Goal: Communication & Community: Connect with others

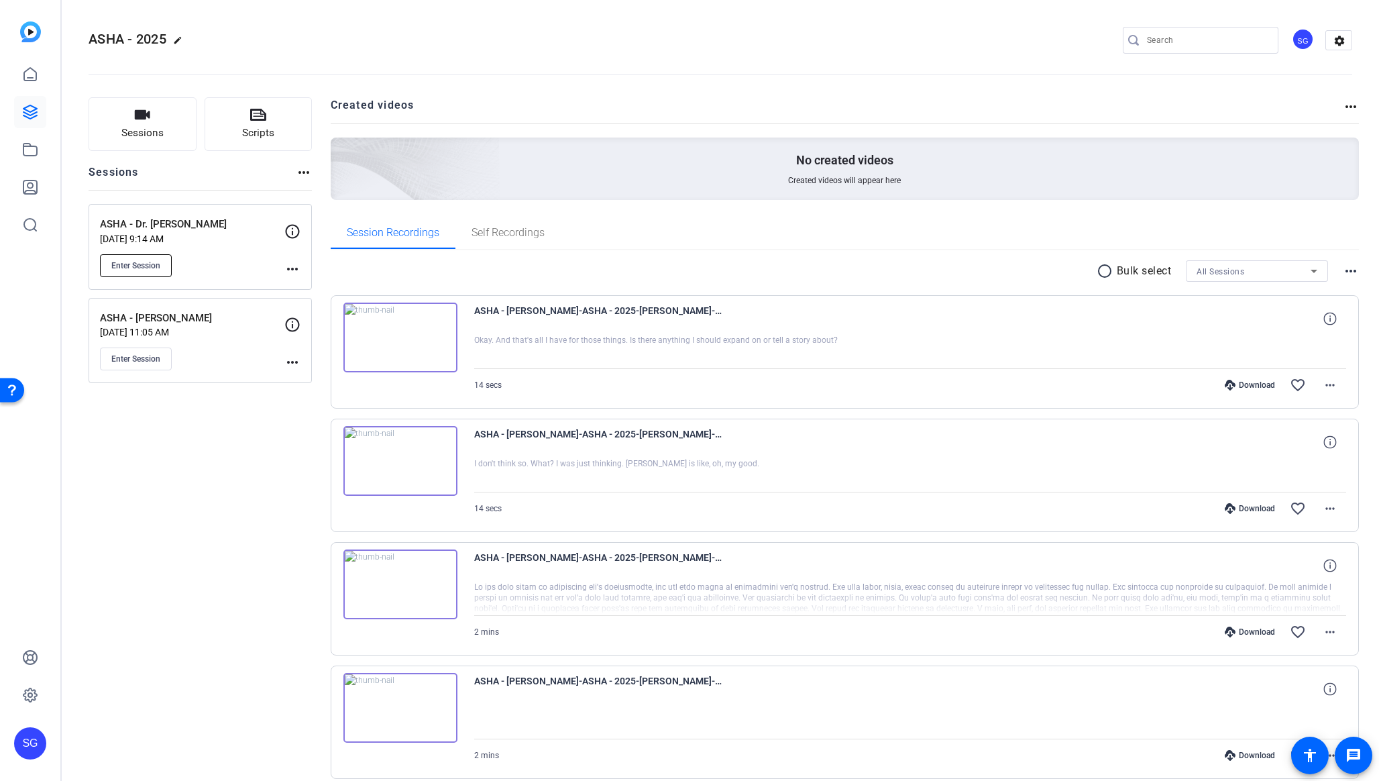
click at [153, 267] on span "Enter Session" at bounding box center [135, 265] width 49 height 11
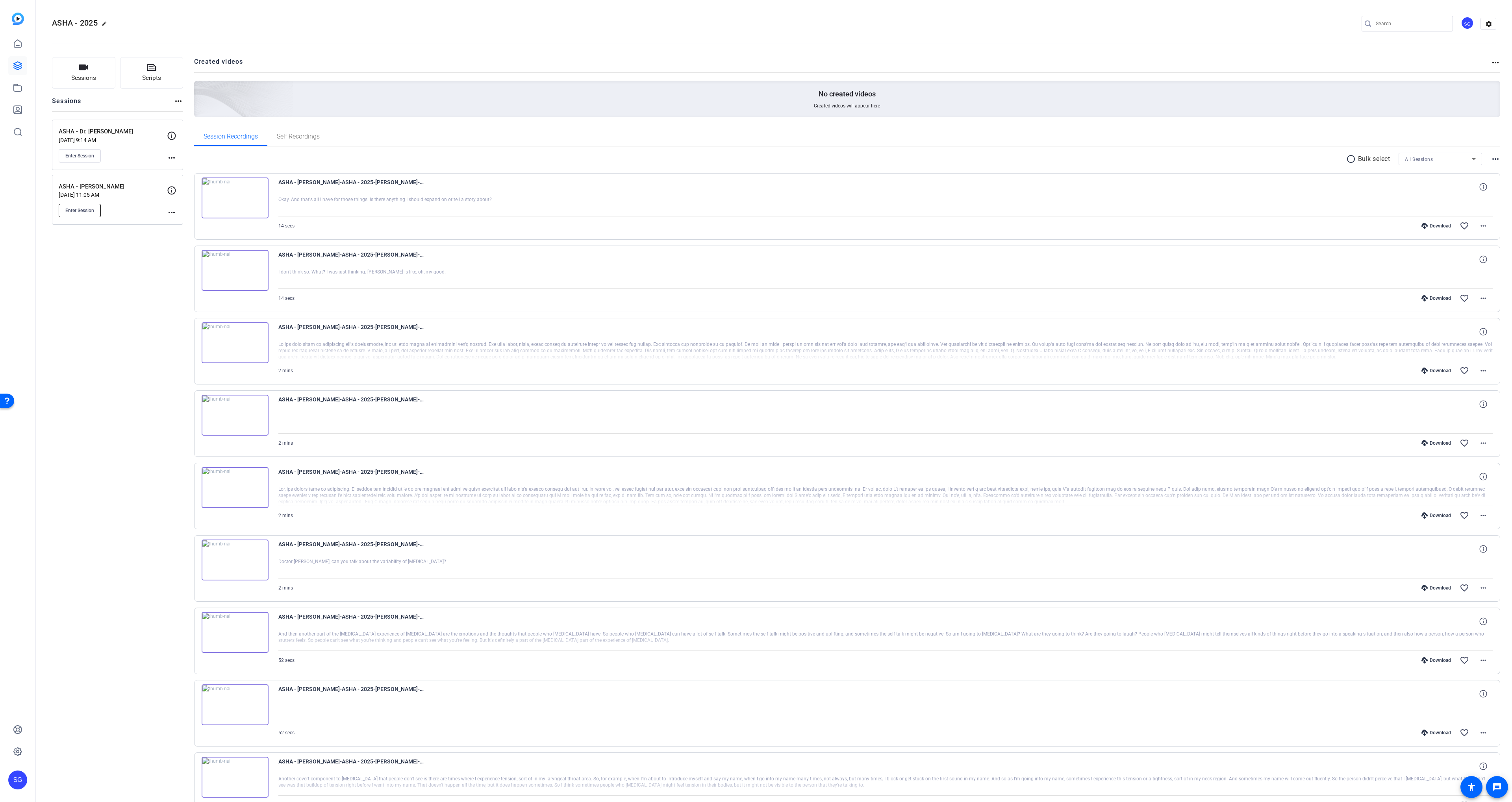
click at [80, 208] on span "Enter Session" at bounding box center [79, 211] width 29 height 6
click at [95, 154] on button "Enter Session" at bounding box center [80, 155] width 42 height 13
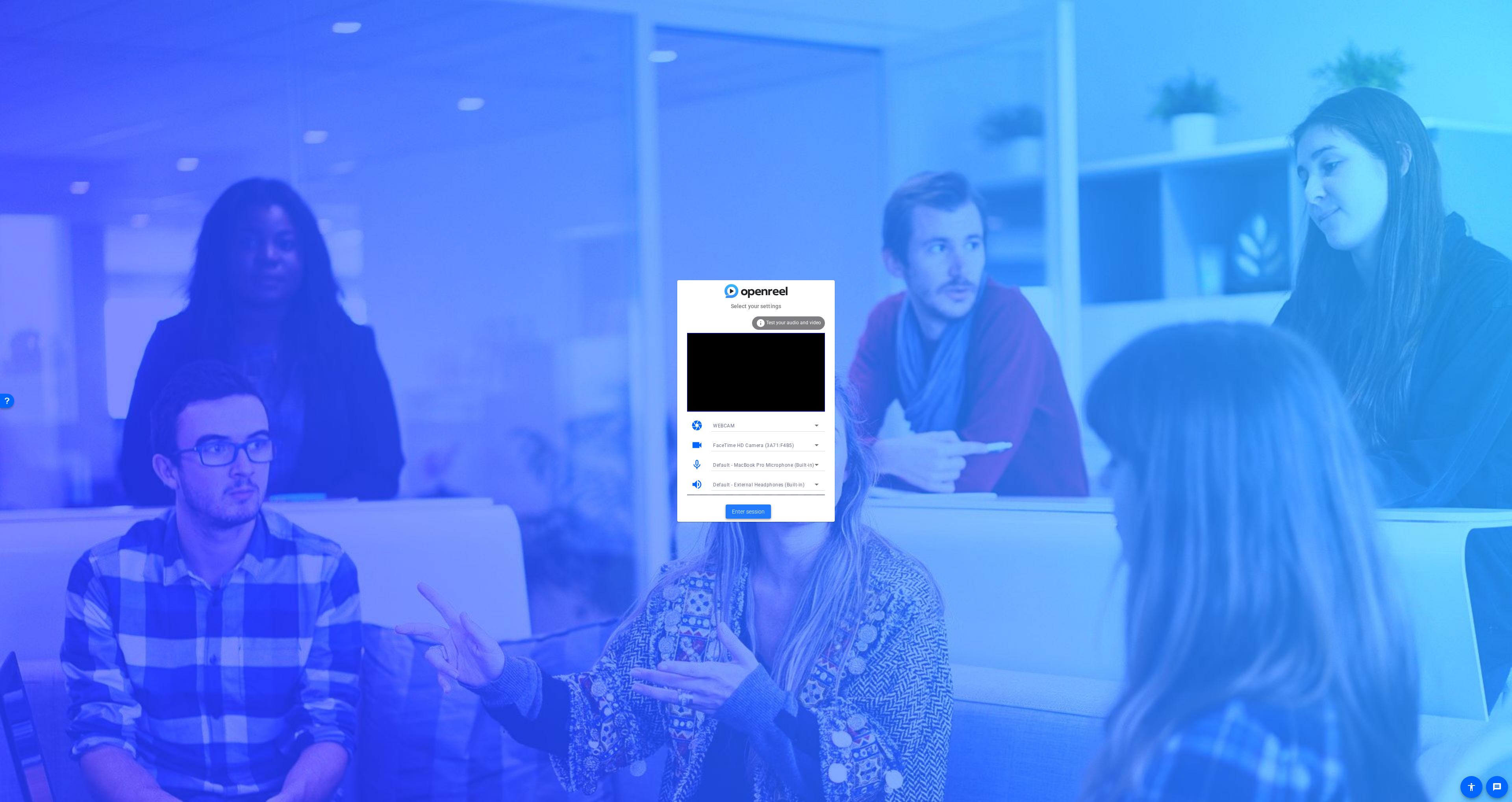
click at [737, 458] on span "Enter session" at bounding box center [748, 512] width 33 height 8
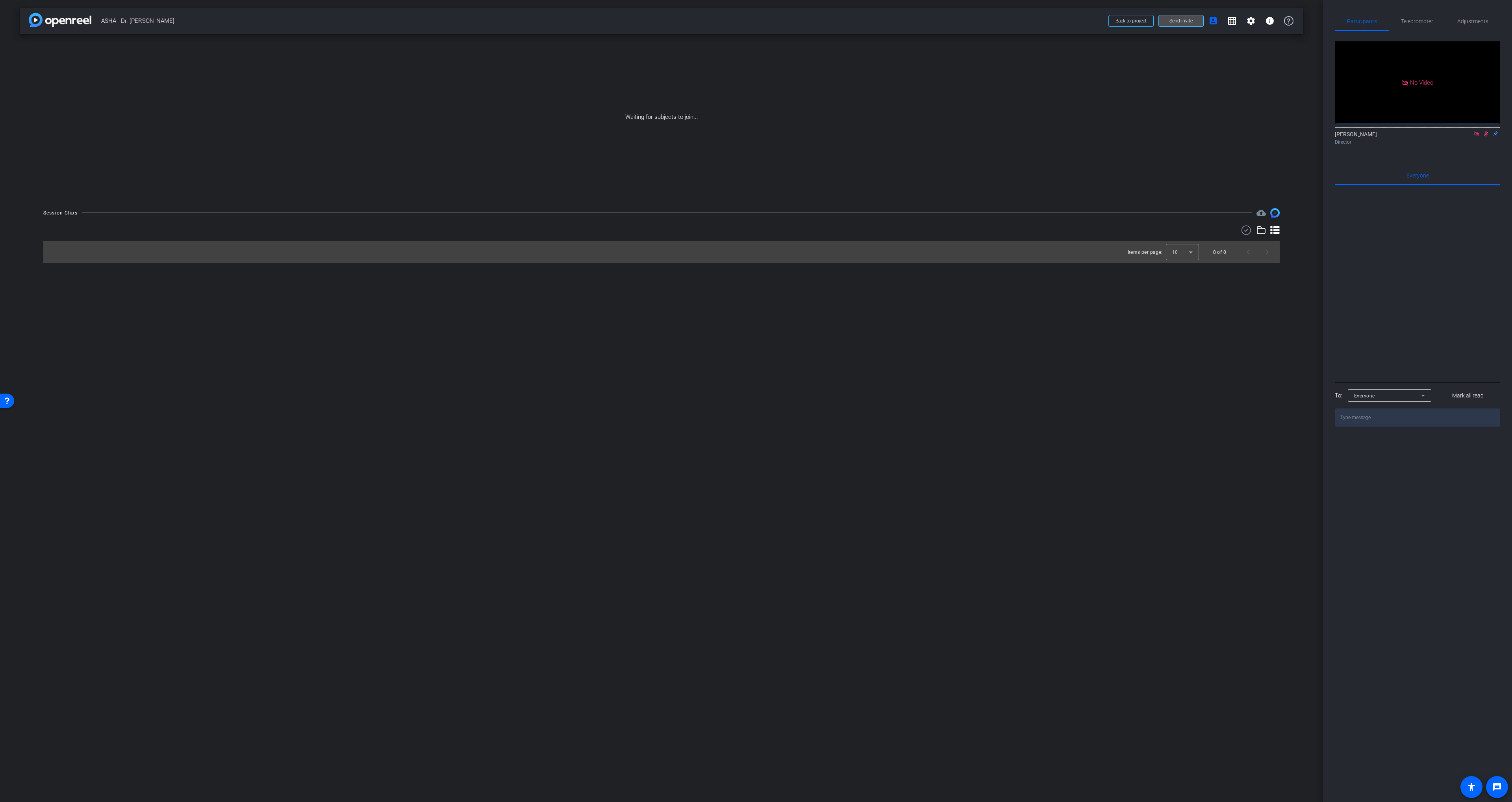
click at [809, 22] on span "Send invite" at bounding box center [1181, 21] width 23 height 6
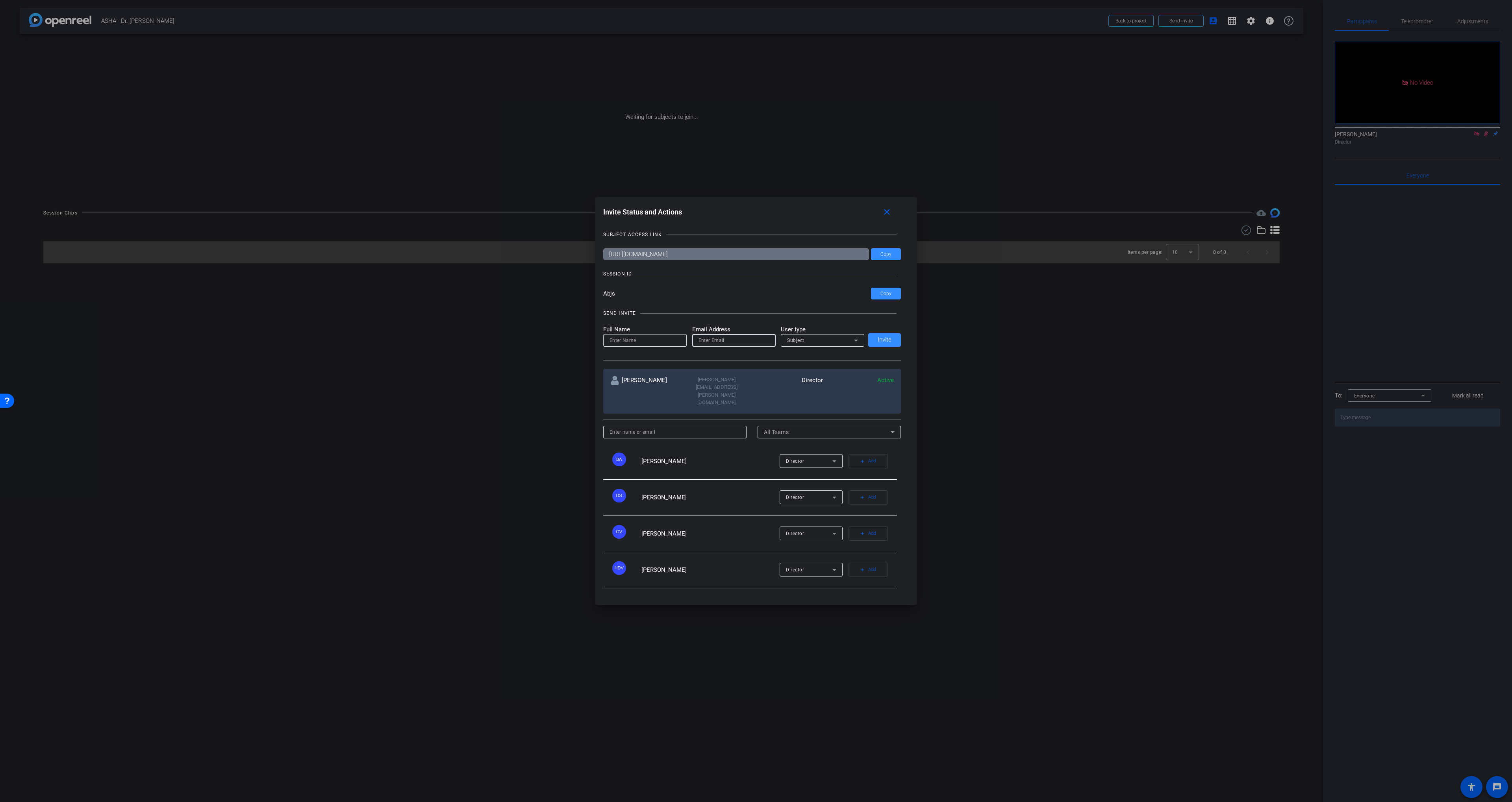
click at [709, 345] on input "email" at bounding box center [734, 340] width 71 height 9
click at [809, 217] on mat-icon "close" at bounding box center [887, 212] width 10 height 10
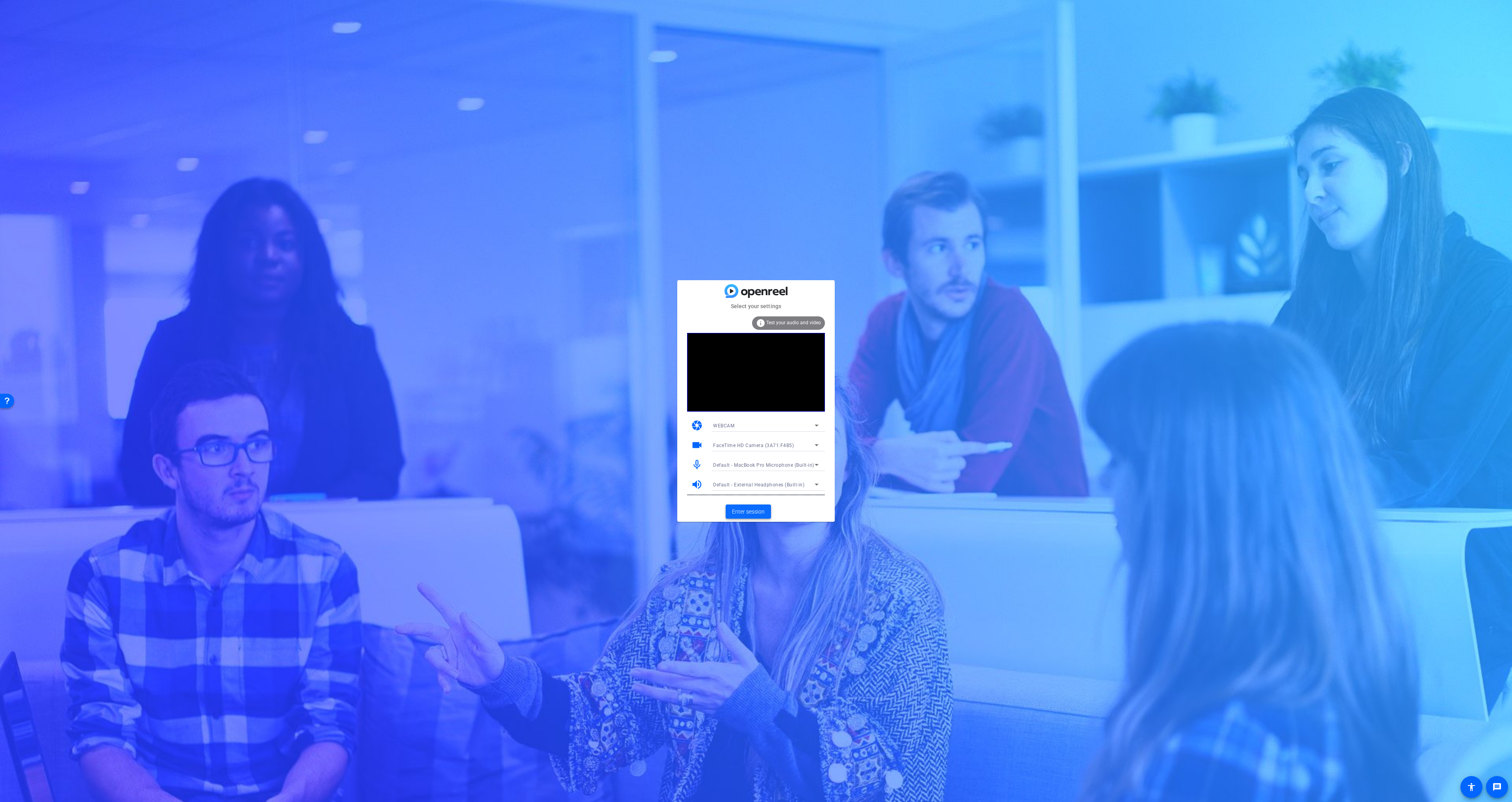
click at [740, 515] on span "Enter session" at bounding box center [748, 512] width 33 height 8
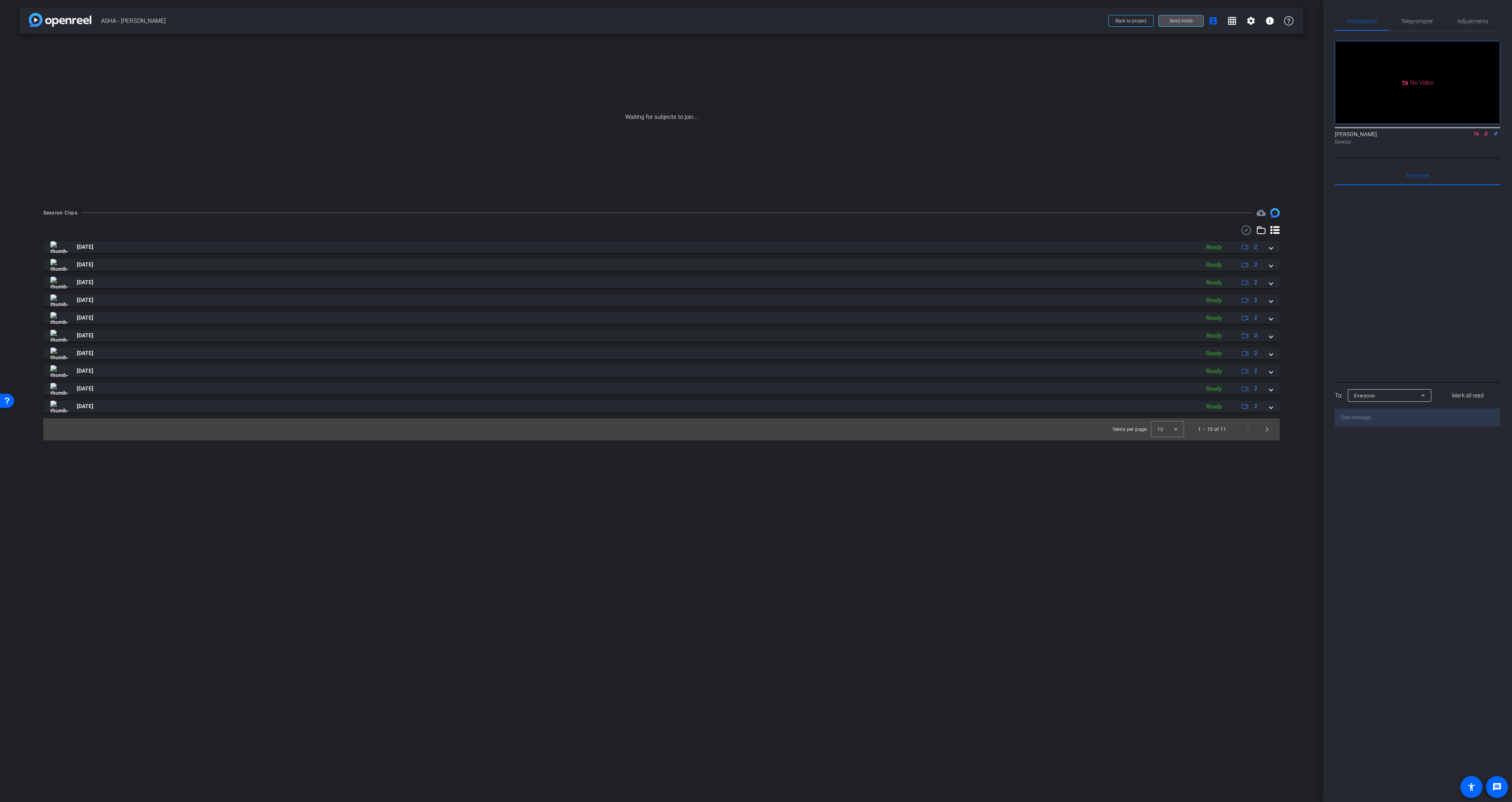
click at [1168, 22] on span at bounding box center [1181, 21] width 45 height 19
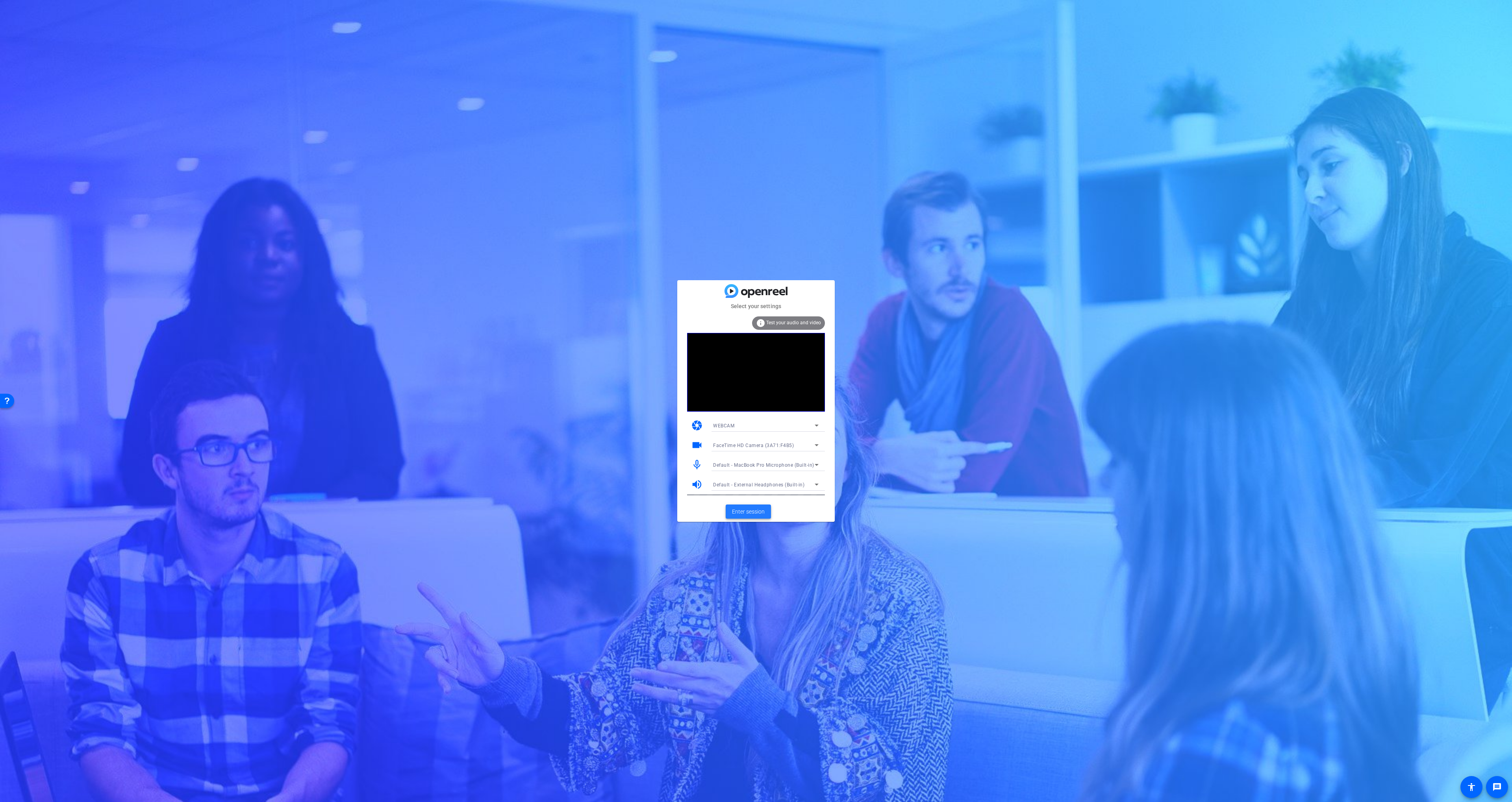
click at [755, 511] on span "Enter session" at bounding box center [748, 512] width 33 height 8
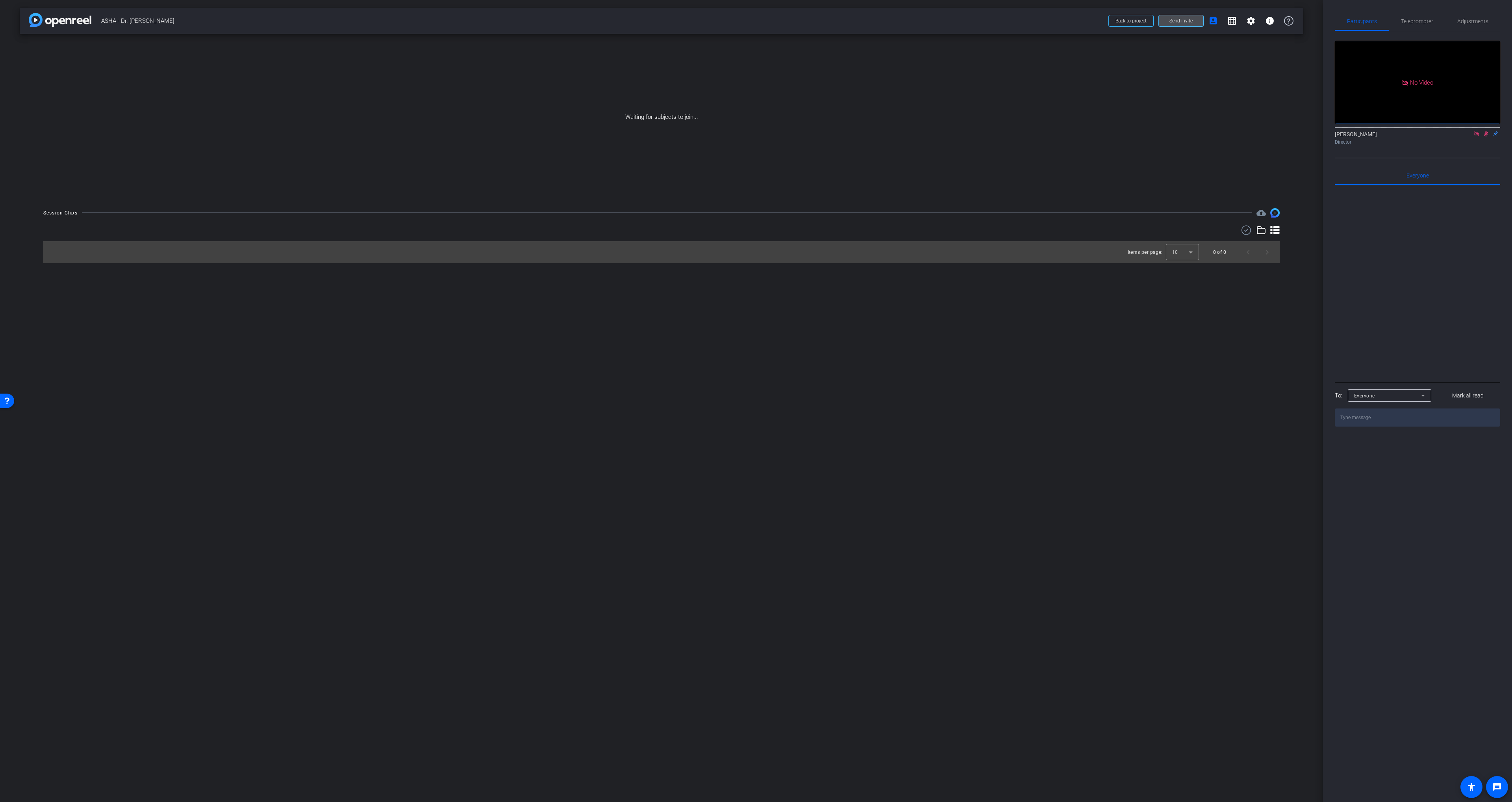
click at [1184, 18] on span "Send invite" at bounding box center [1181, 21] width 23 height 6
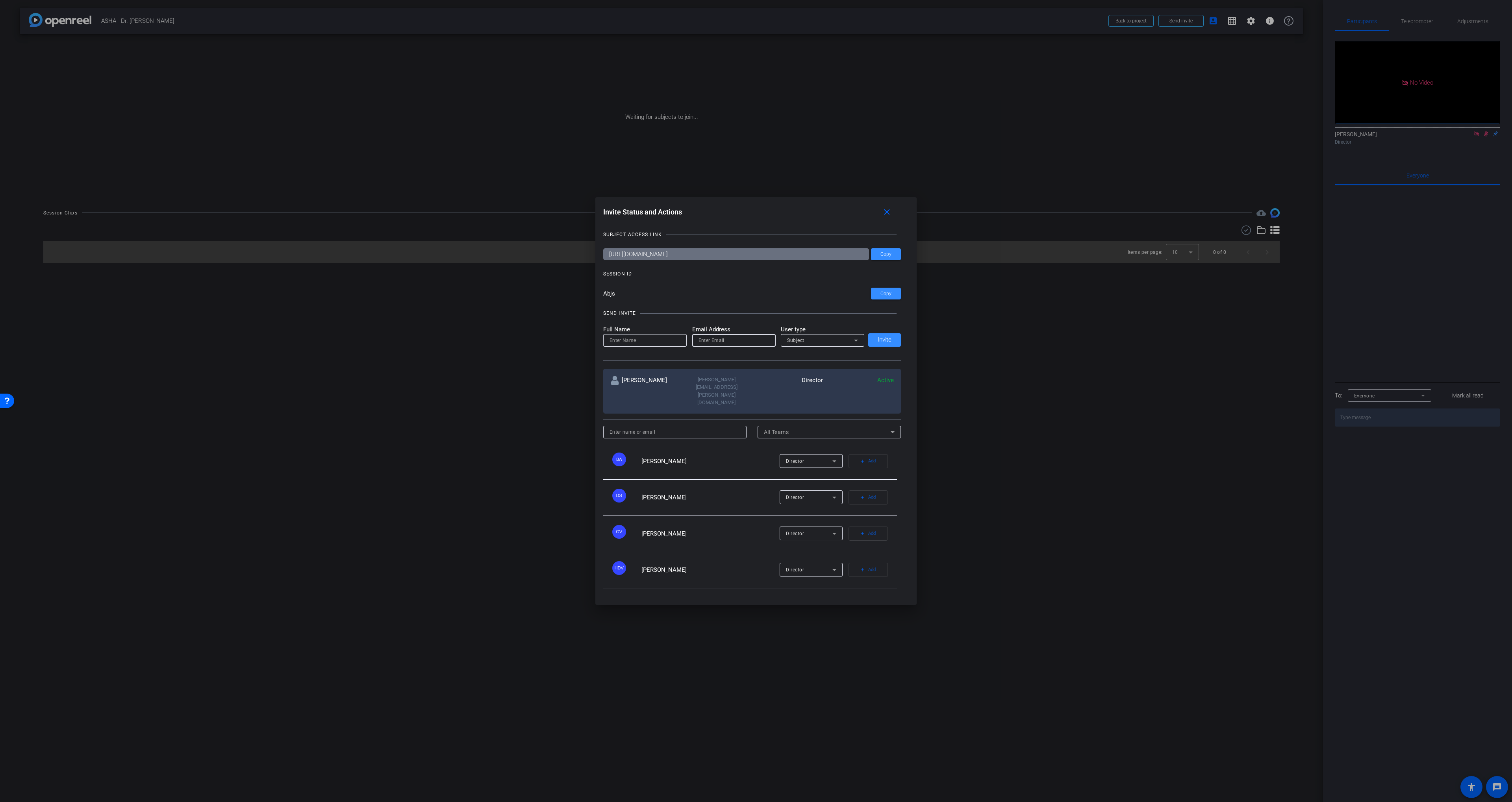
click at [724, 345] on input "email" at bounding box center [734, 340] width 71 height 9
click at [737, 345] on input "email" at bounding box center [734, 340] width 71 height 9
paste input "rigoberto.mulato@workerbeetv.com"
click at [744, 345] on input "rigoberto.mulato@workerbeetv.com" at bounding box center [734, 340] width 71 height 9
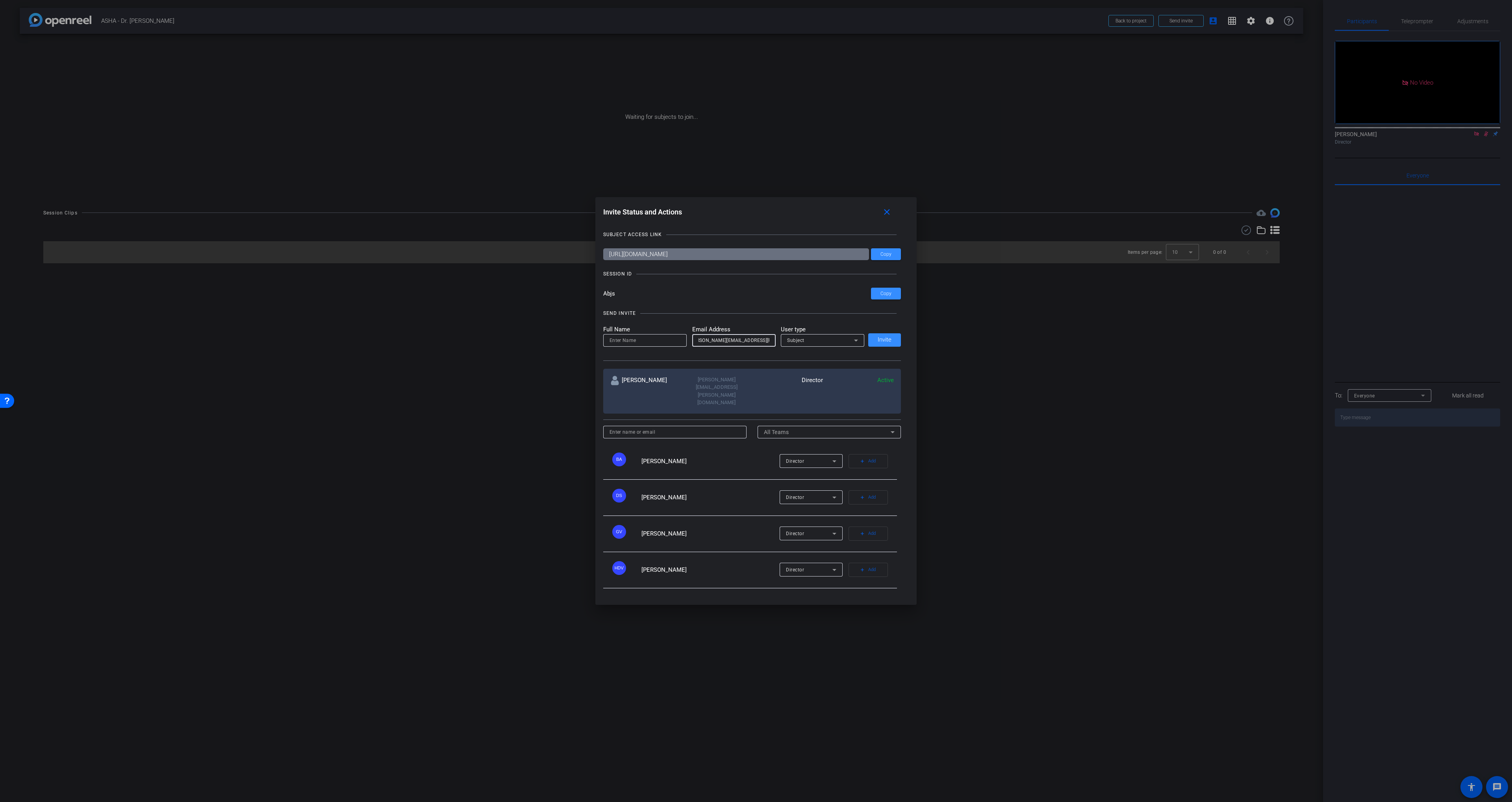
click at [744, 345] on input "rigoberto.mulato@workerbeetv.com" at bounding box center [734, 340] width 71 height 9
type input "rigoberto.mulato@talewinddigital.com"
click at [659, 345] on input at bounding box center [644, 340] width 71 height 9
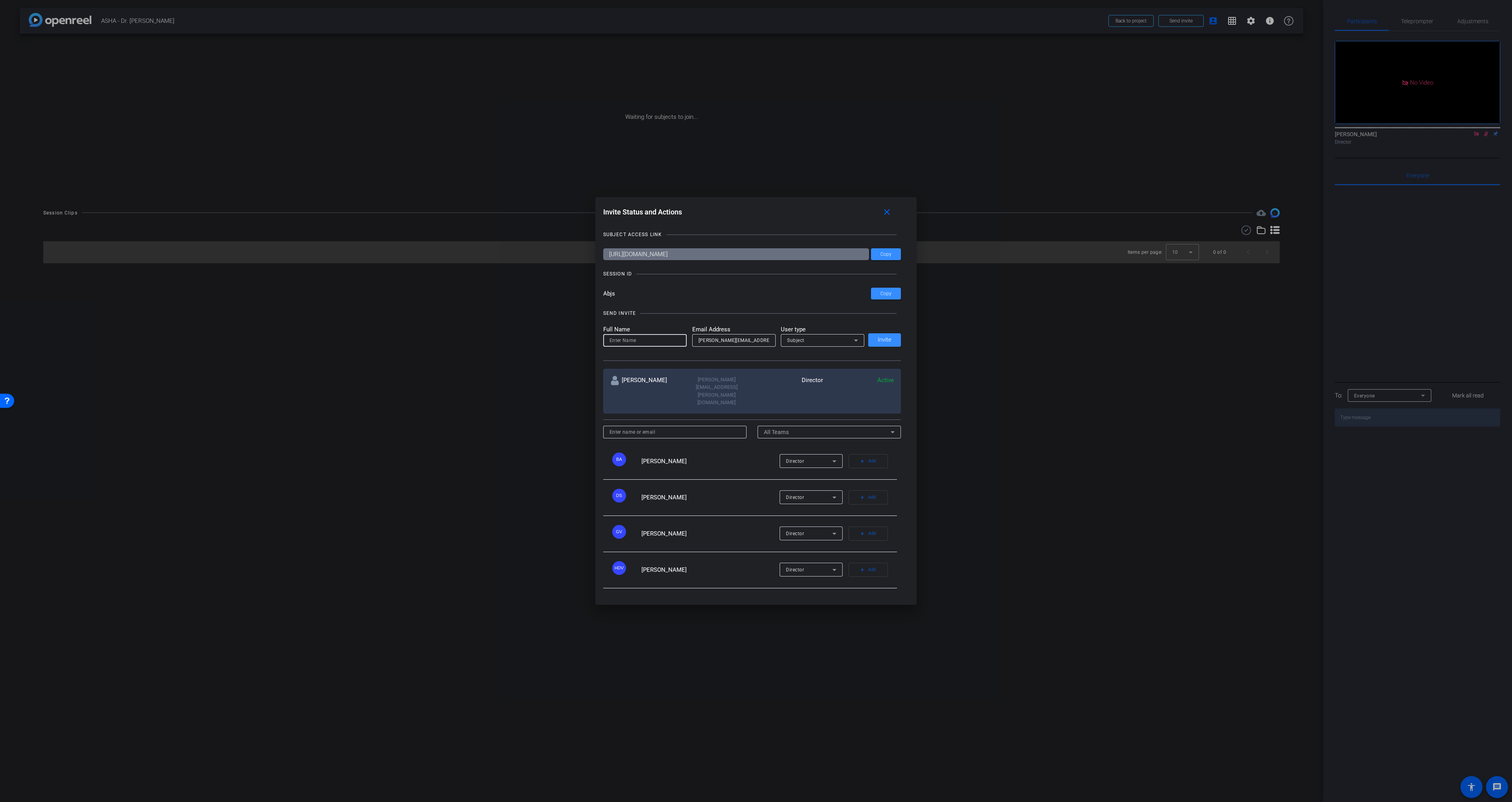
drag, startPoint x: 649, startPoint y: 351, endPoint x: 624, endPoint y: 351, distance: 25.0
click at [649, 345] on input at bounding box center [644, 340] width 71 height 9
paste input "[PERSON_NAME]"
click at [625, 345] on input "[PERSON_NAME]" at bounding box center [644, 340] width 71 height 9
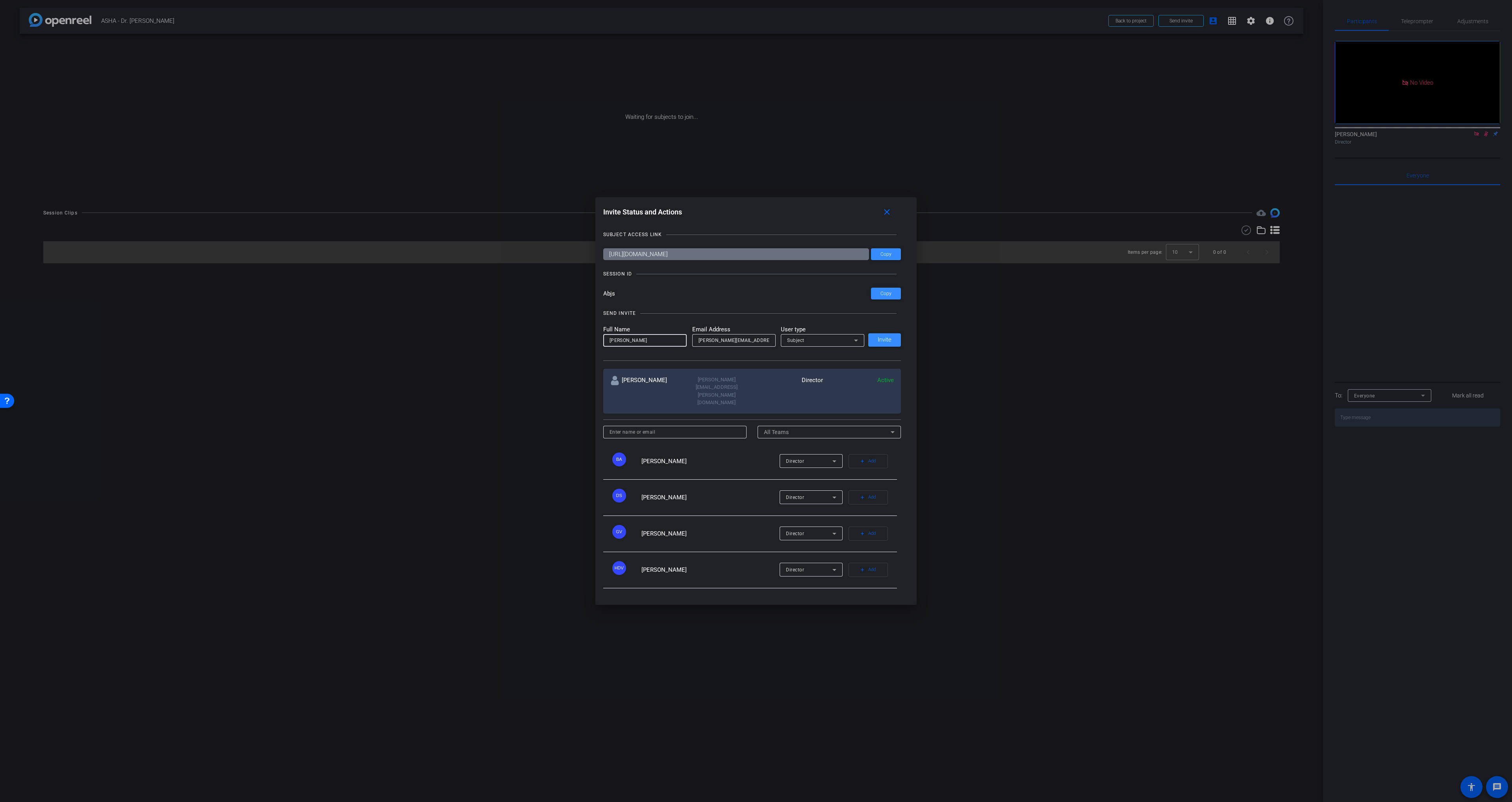
type input "Rigo Mulato"
click at [649, 331] on div "SEND INVITE Full Name Rigo Mulato Email Address rigoberto.mulato@talewinddigita…" at bounding box center [752, 331] width 298 height 59
click at [810, 345] on div "Subject" at bounding box center [821, 340] width 67 height 10
drag, startPoint x: 805, startPoint y: 378, endPoint x: 853, endPoint y: 367, distance: 49.2
click at [806, 378] on span "Watcher" at bounding box center [797, 380] width 20 height 9
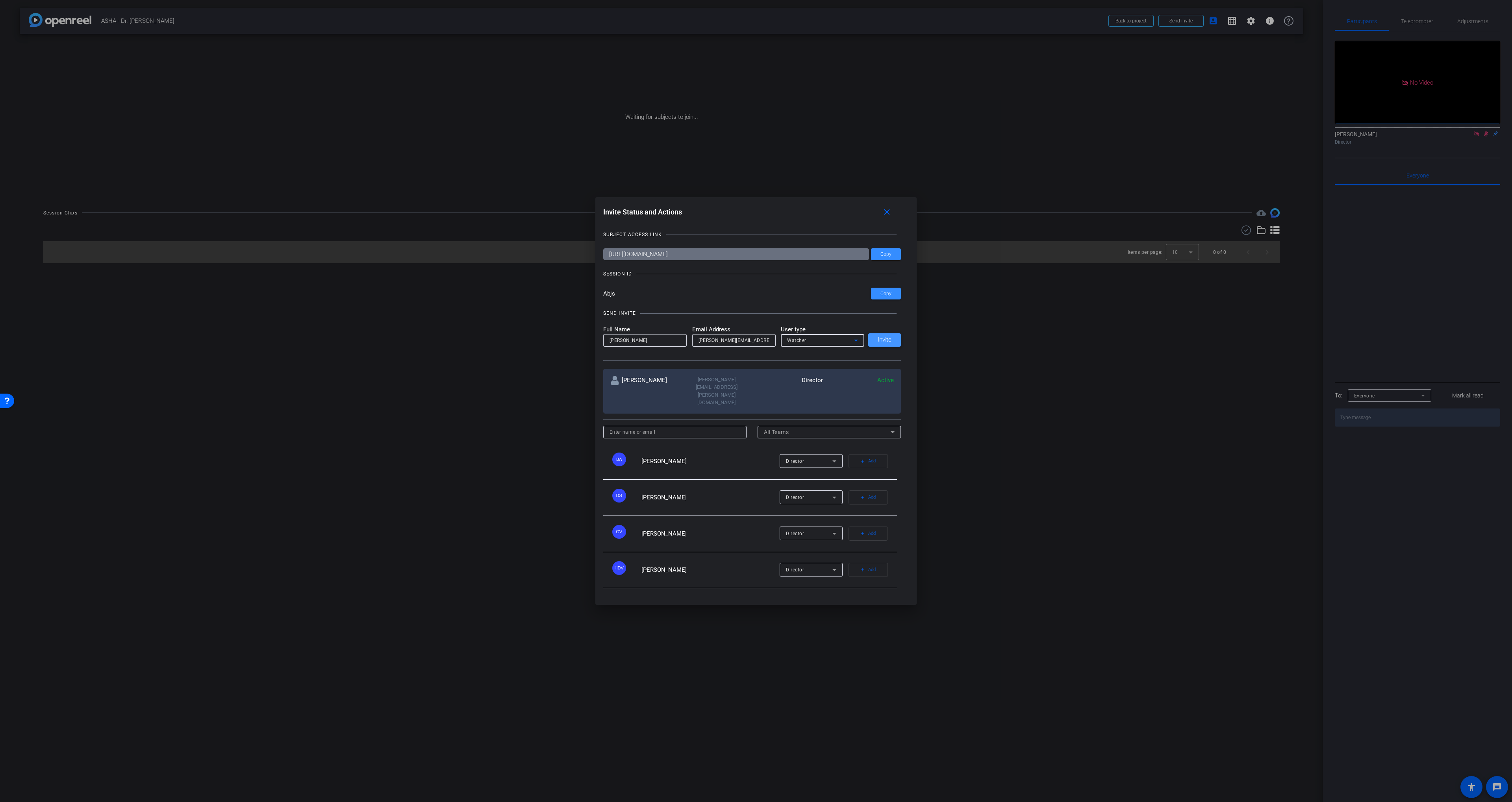
click at [879, 350] on span at bounding box center [885, 340] width 33 height 19
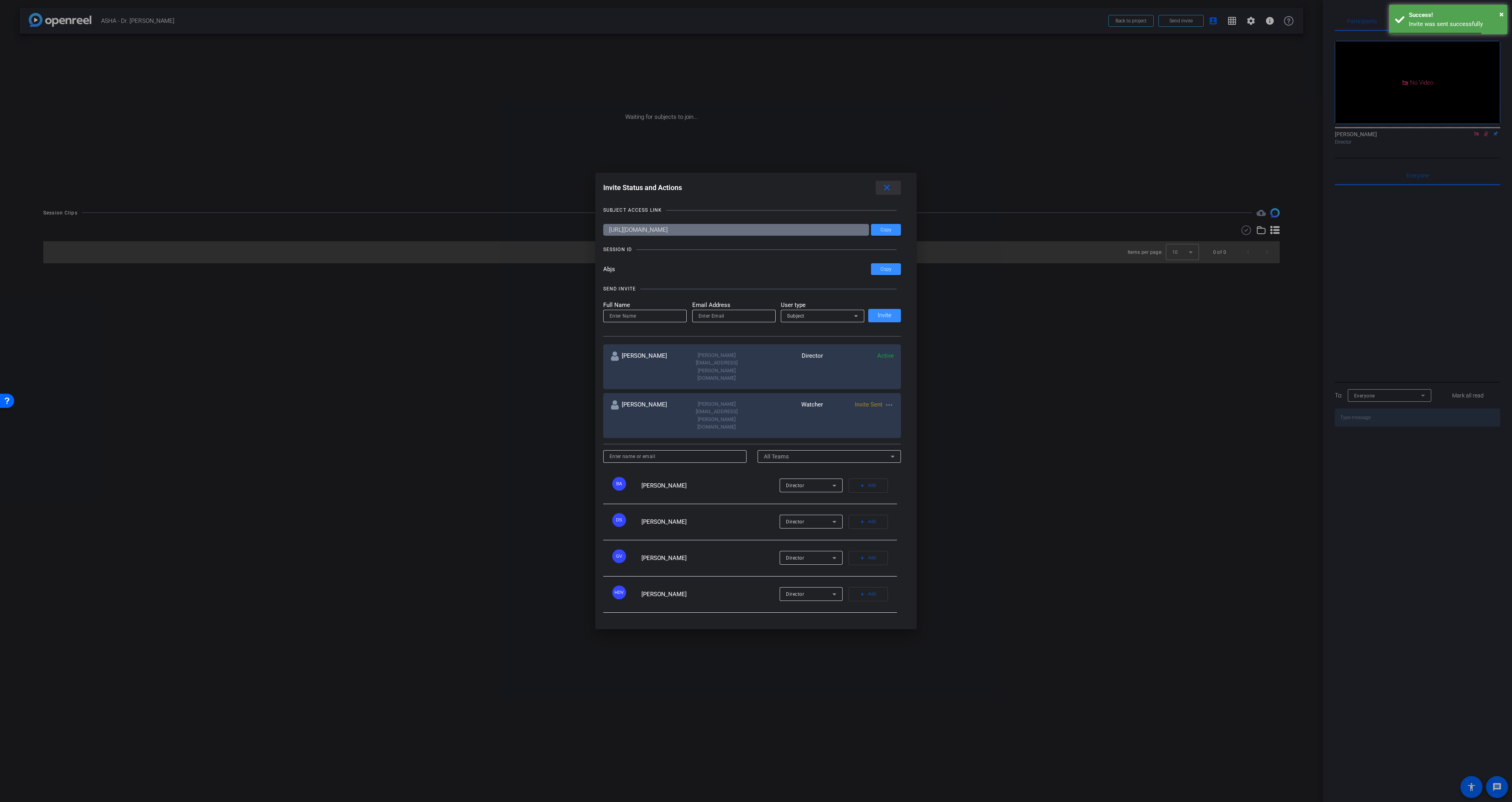
click at [889, 193] on mat-icon "close" at bounding box center [887, 188] width 10 height 10
